Goal: Information Seeking & Learning: Learn about a topic

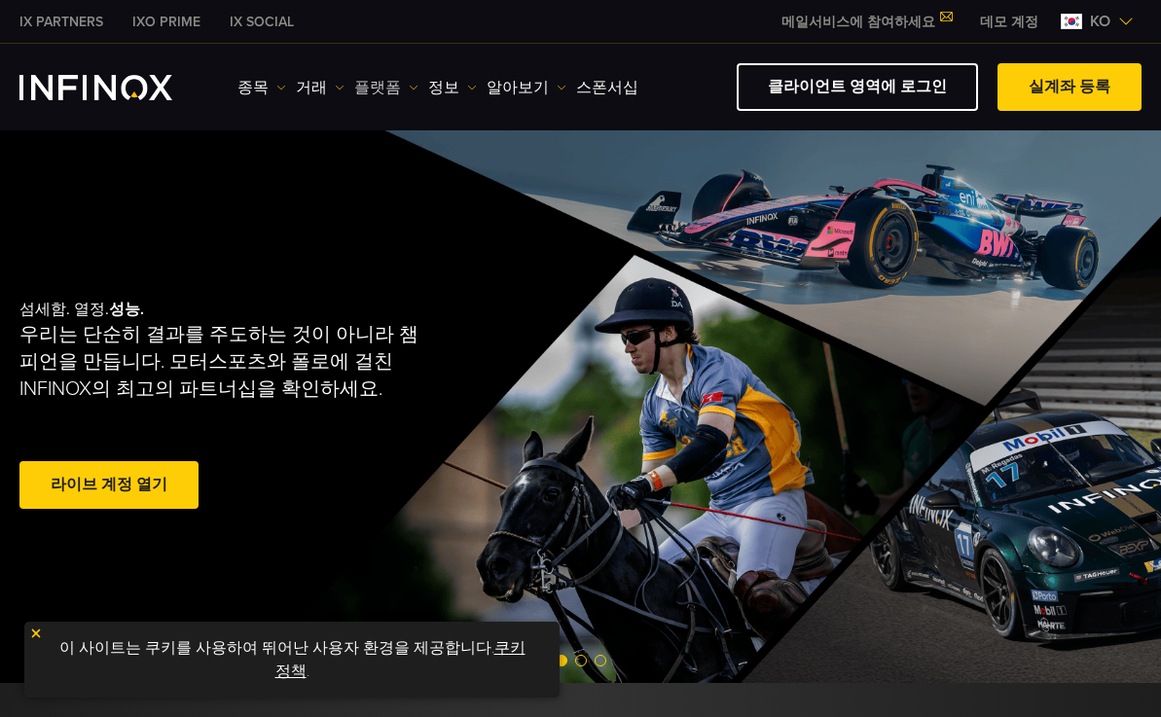
click at [418, 92] on link "플랫폼" at bounding box center [386, 87] width 64 height 23
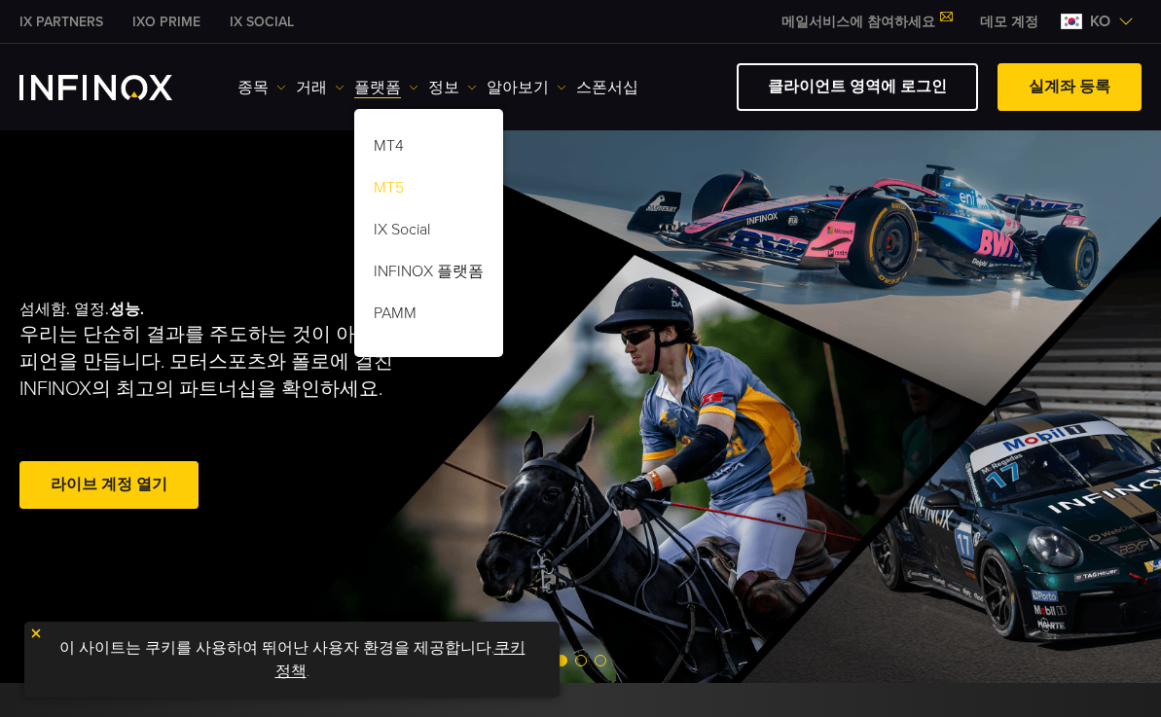
click at [462, 182] on link "MT5" at bounding box center [428, 191] width 149 height 42
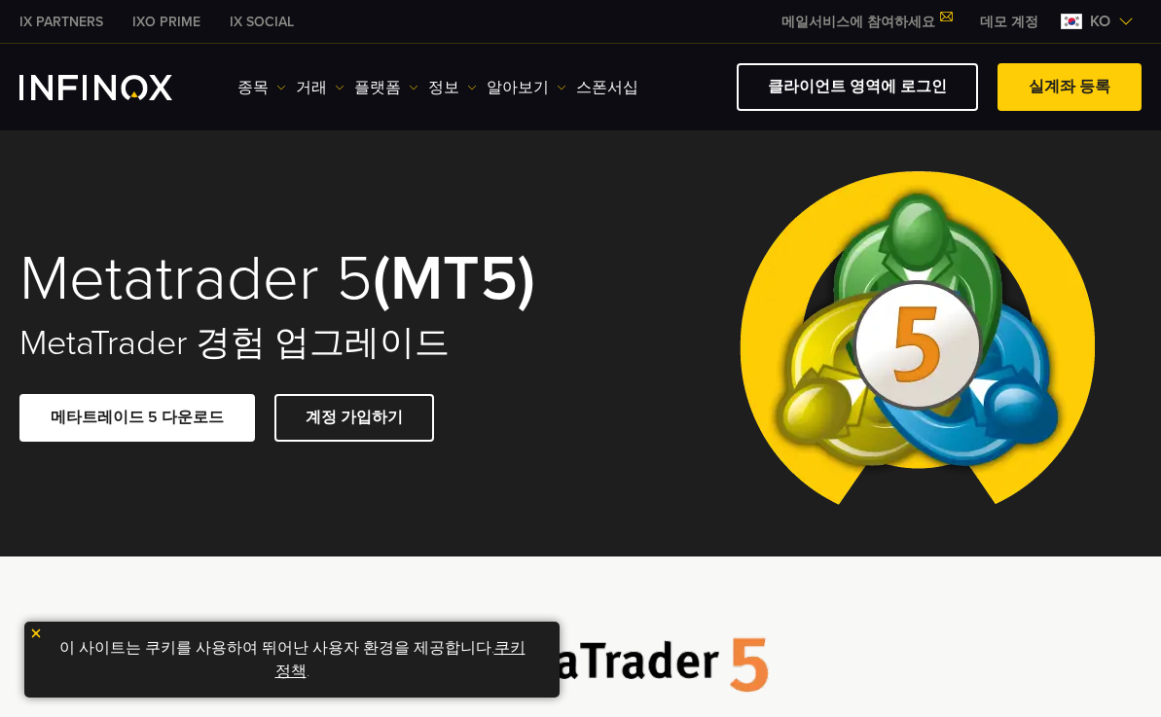
click at [137, 417] on span at bounding box center [137, 417] width 0 height 0
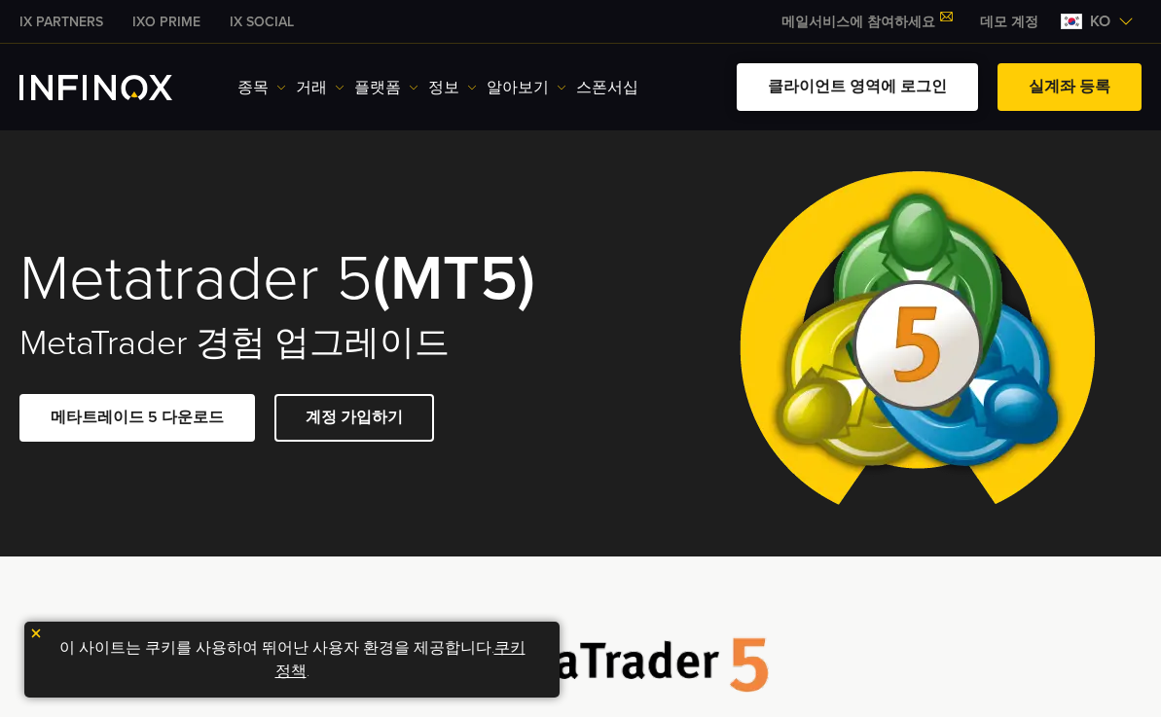
click at [865, 84] on link "클라이언트 영역에 로그인" at bounding box center [857, 87] width 241 height 48
